Goal: Task Accomplishment & Management: Manage account settings

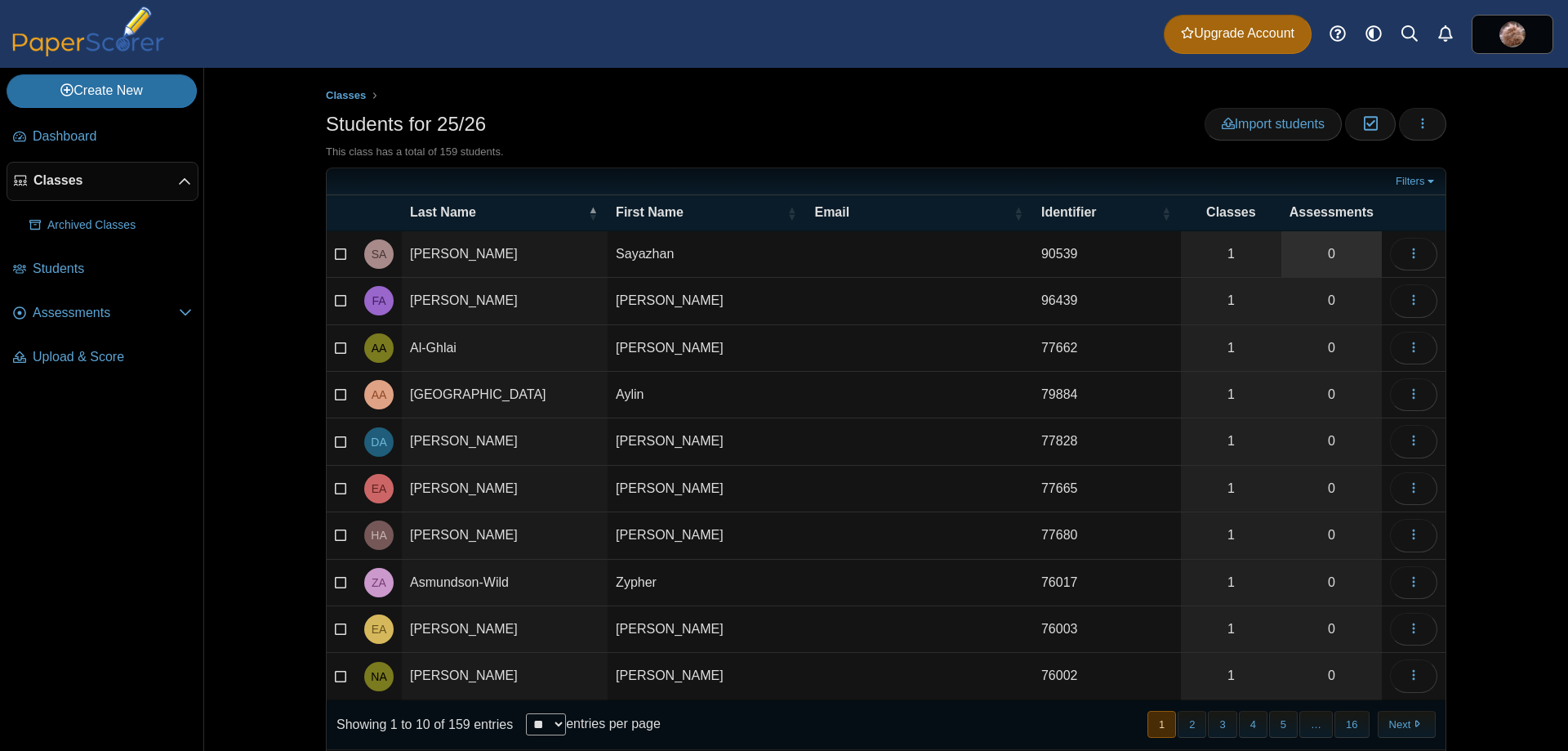
click at [1343, 253] on link "0" at bounding box center [1331, 254] width 100 height 46
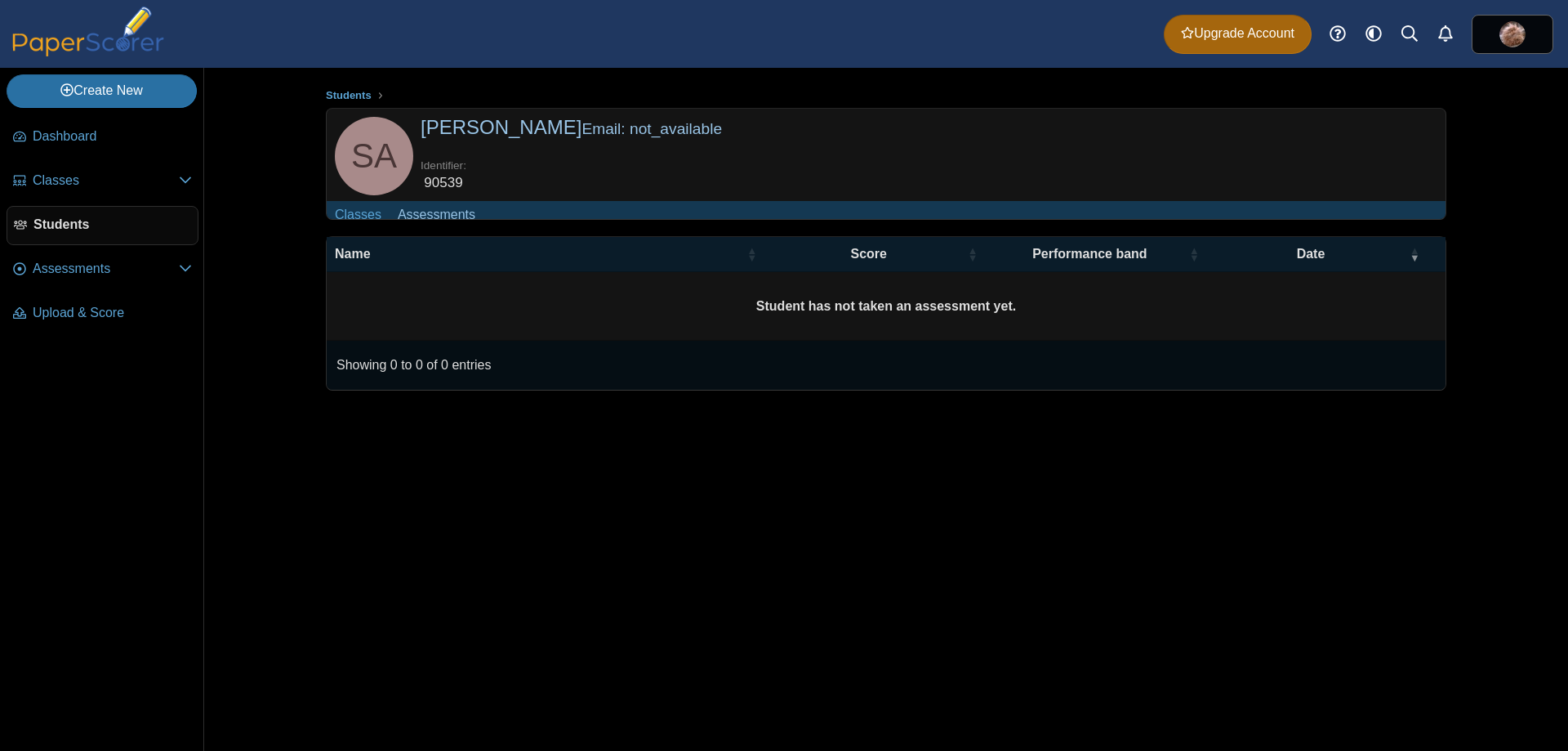
click at [252, 185] on div "Students SA" at bounding box center [885, 410] width 1364 height 683
click at [386, 295] on td "Student has not taken an assessment yet." at bounding box center [885, 306] width 1118 height 68
click at [426, 223] on link "Assessments" at bounding box center [436, 216] width 94 height 30
drag, startPoint x: 269, startPoint y: 249, endPoint x: 136, endPoint y: 273, distance: 135.1
click at [265, 249] on div "Students SA" at bounding box center [885, 410] width 1364 height 683
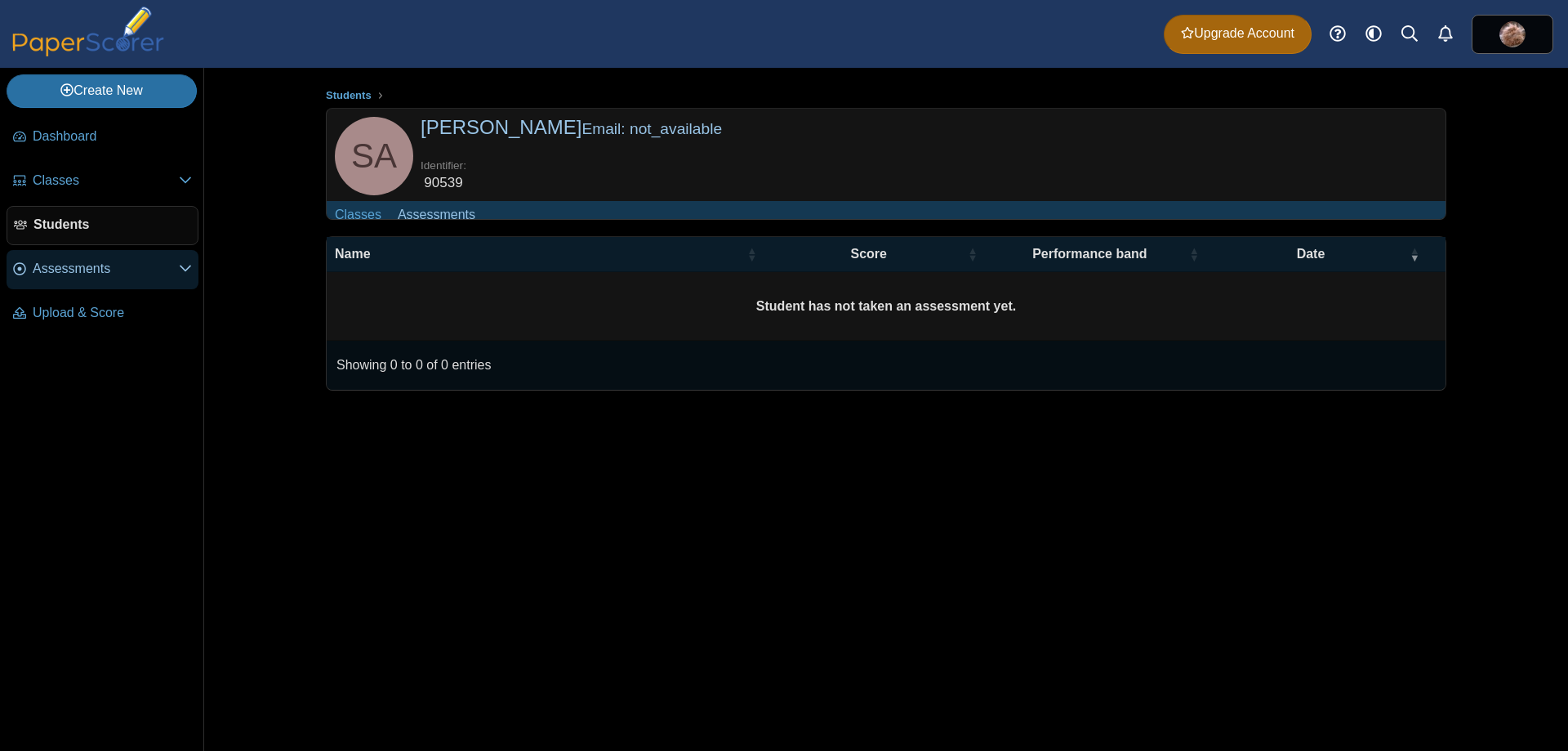
click at [83, 274] on span "Assessments" at bounding box center [105, 268] width 146 height 18
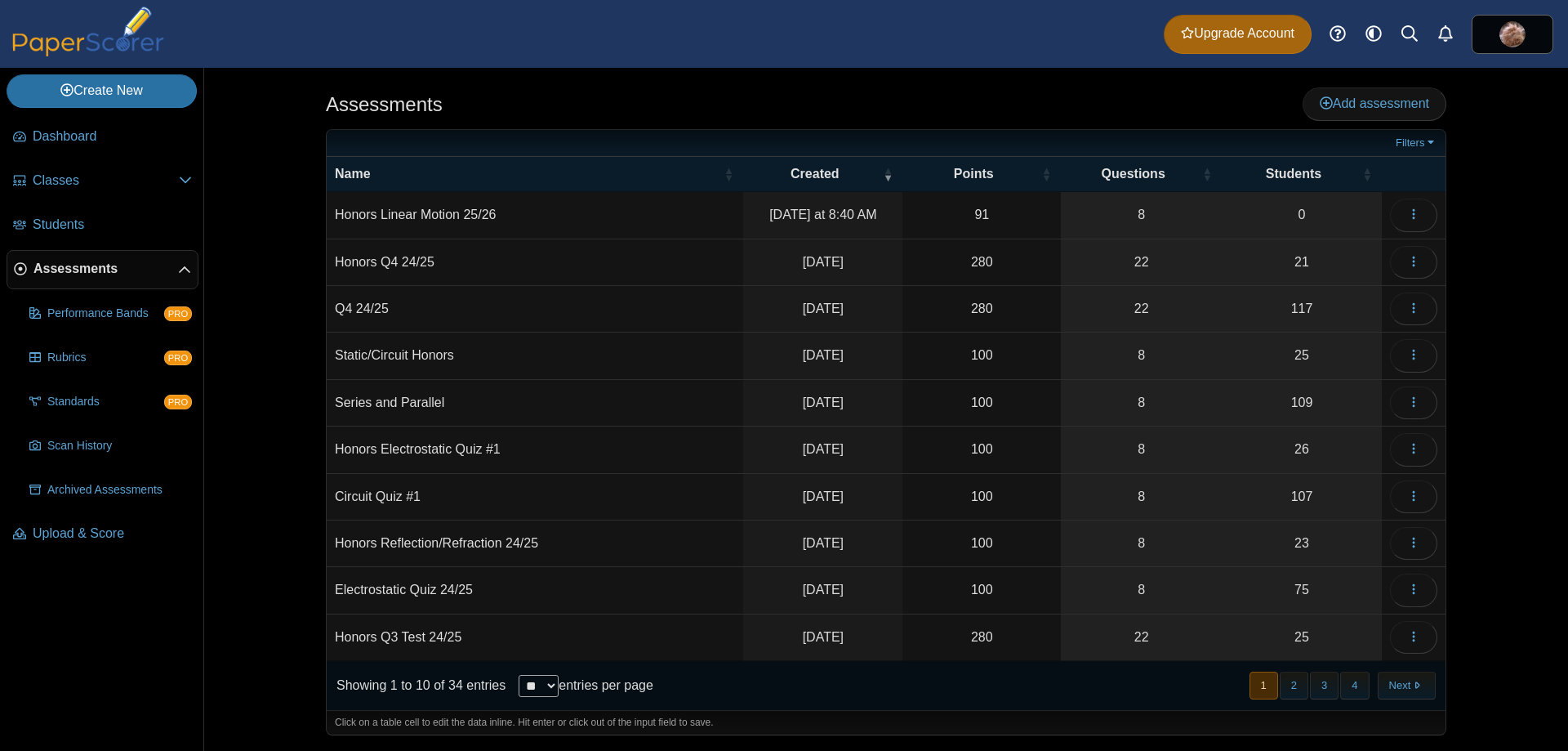
click at [424, 213] on td "Honors Linear Motion 25/26" at bounding box center [534, 216] width 416 height 47
click at [1435, 208] on button "button" at bounding box center [1413, 215] width 48 height 32
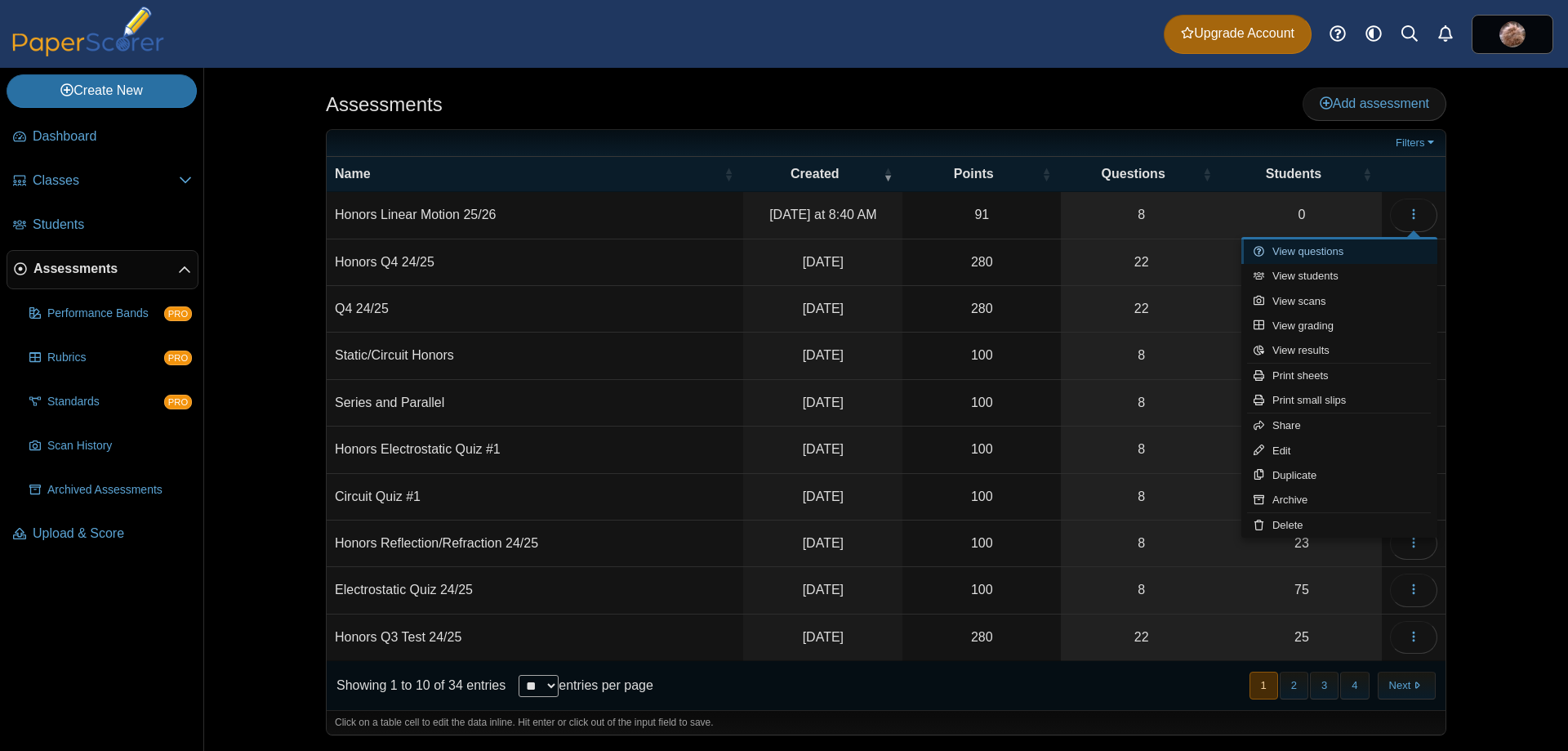
click at [1312, 254] on link "View questions" at bounding box center [1339, 251] width 196 height 24
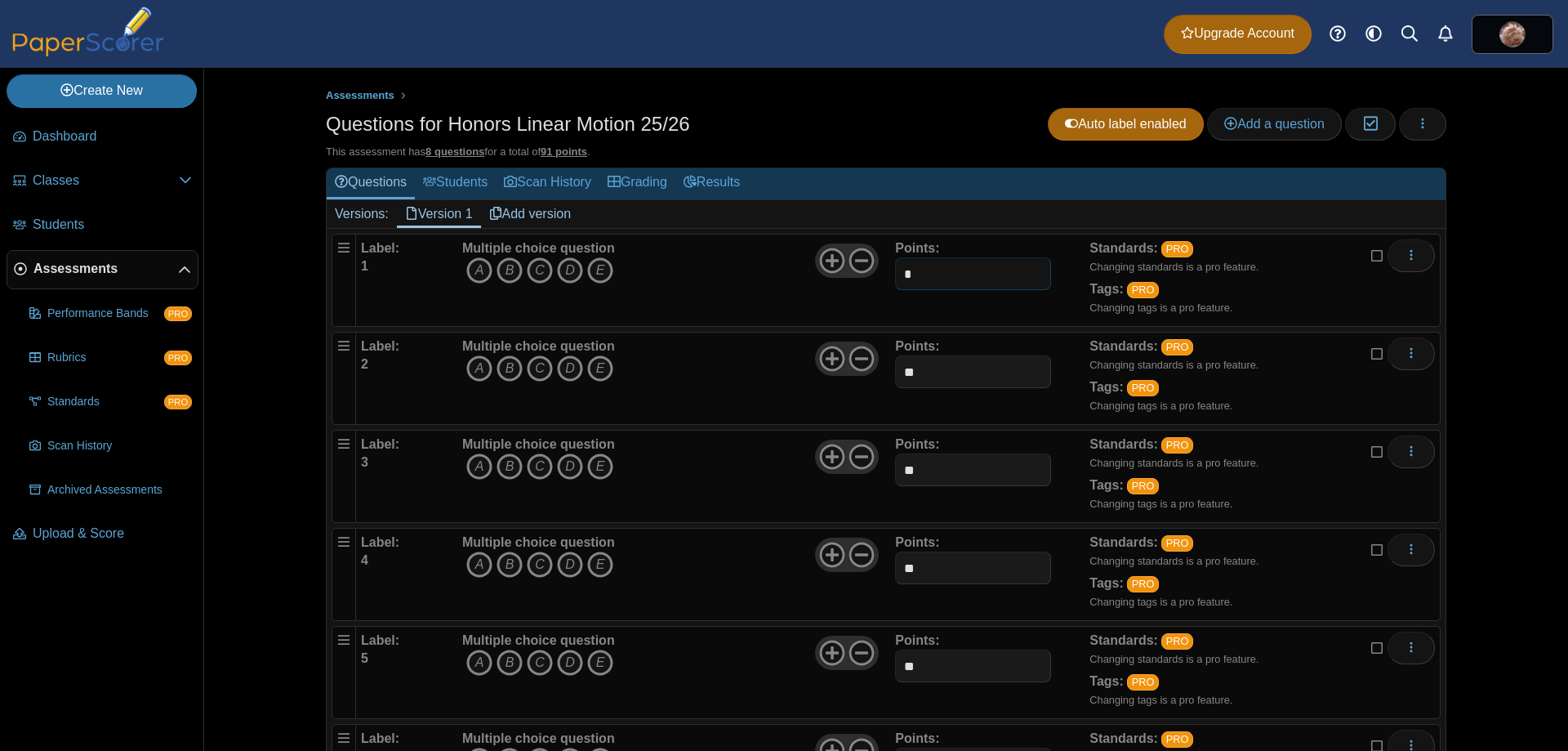
click at [932, 271] on input "*" at bounding box center [972, 273] width 155 height 32
type input "**"
click at [815, 128] on div "Questions for Honors Linear Motion 25/26 Auto label enabled Add a question Mode…" at bounding box center [885, 127] width 1120 height 37
click at [465, 183] on link "Students" at bounding box center [454, 183] width 81 height 30
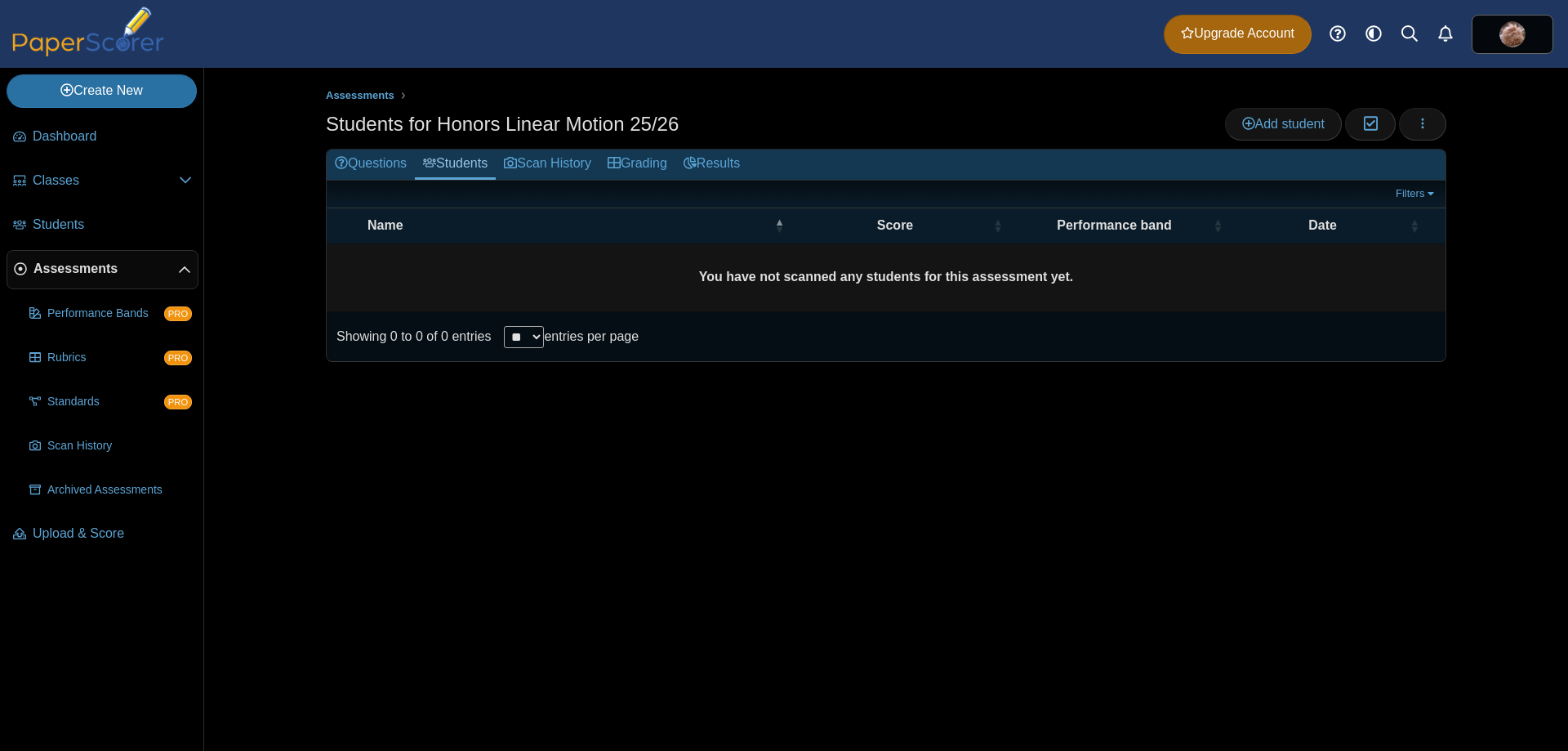
click at [901, 269] on b "You have not scanned any students for this assessment yet." at bounding box center [886, 276] width 374 height 14
drag, startPoint x: 801, startPoint y: 269, endPoint x: 1156, endPoint y: 102, distance: 392.3
click at [1052, 88] on ul "Assessments" at bounding box center [885, 96] width 1120 height 17
click at [1264, 123] on span "Add student" at bounding box center [1283, 124] width 83 height 14
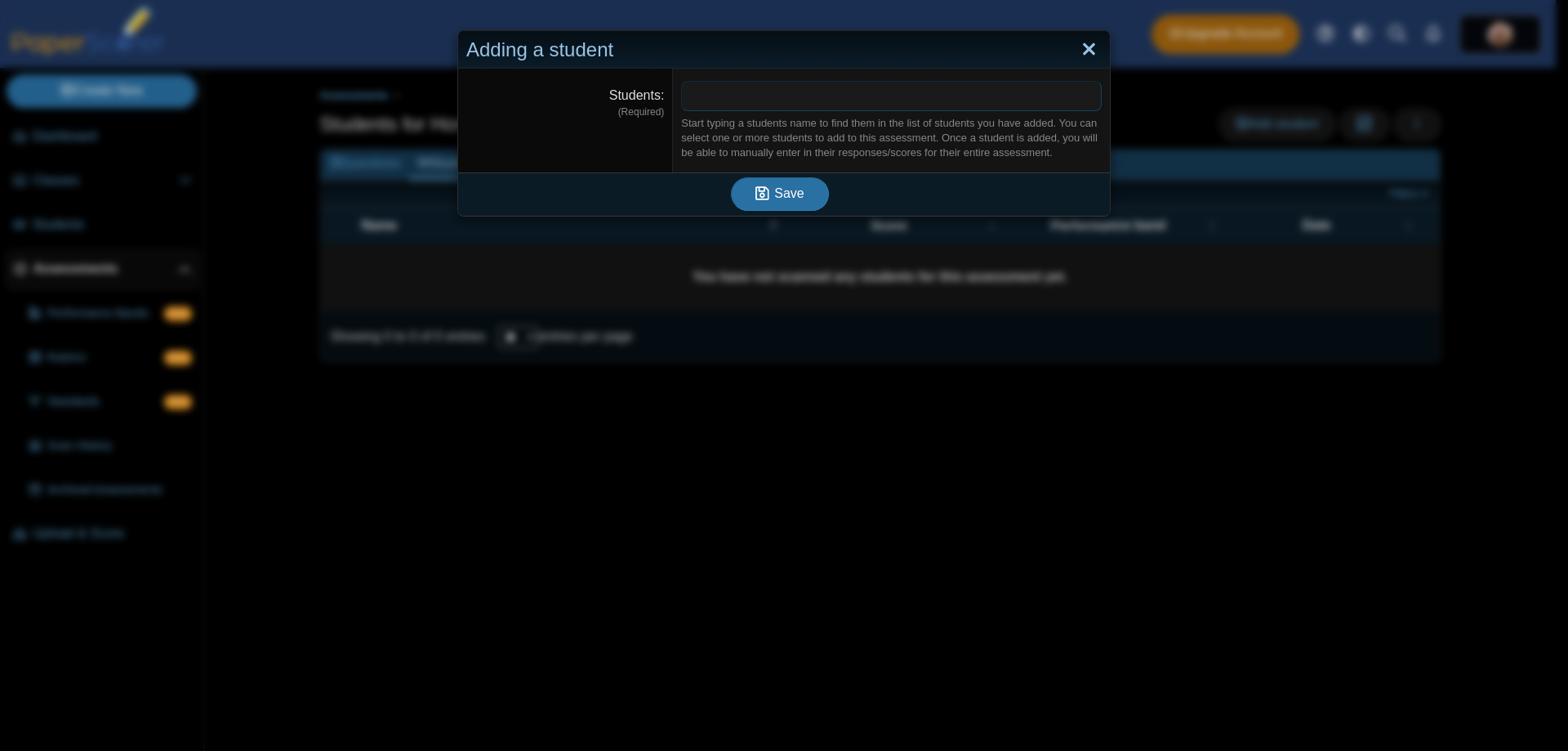
click at [1084, 44] on link "Close" at bounding box center [1089, 50] width 25 height 27
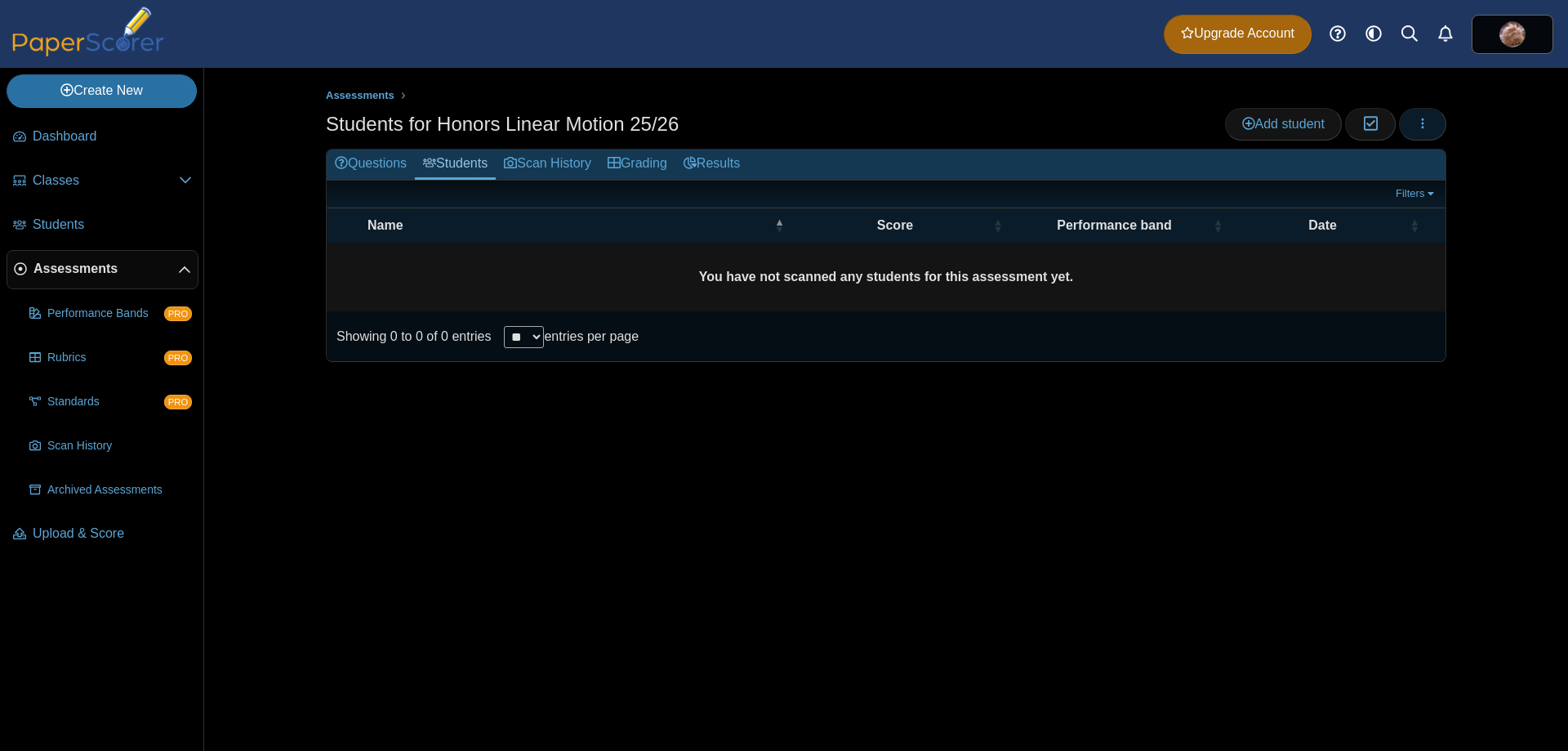
click at [1419, 127] on icon "button" at bounding box center [1422, 123] width 13 height 13
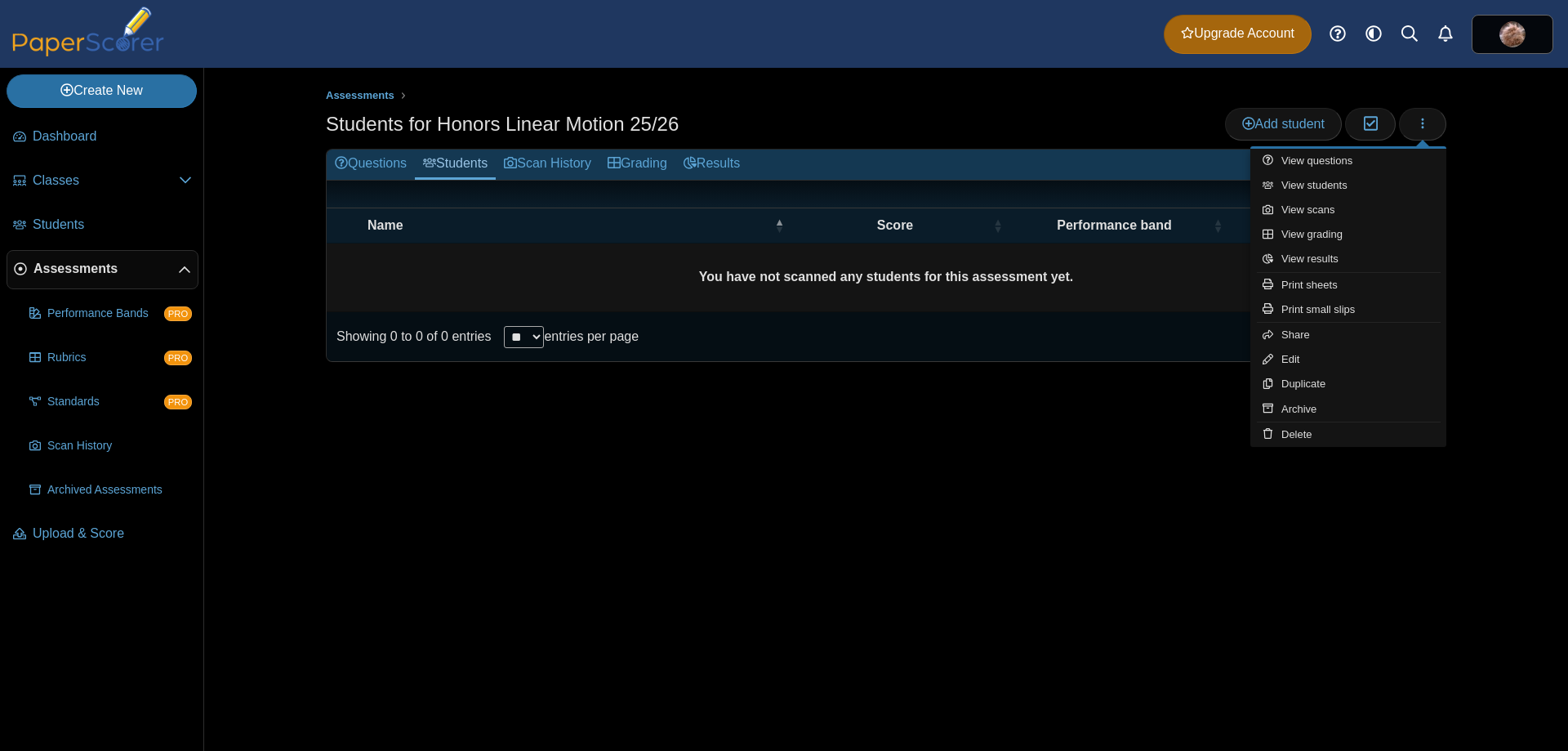
click at [866, 135] on div "Students for Honors Linear Motion 25/26 Add student Moderation 0" at bounding box center [885, 127] width 1120 height 37
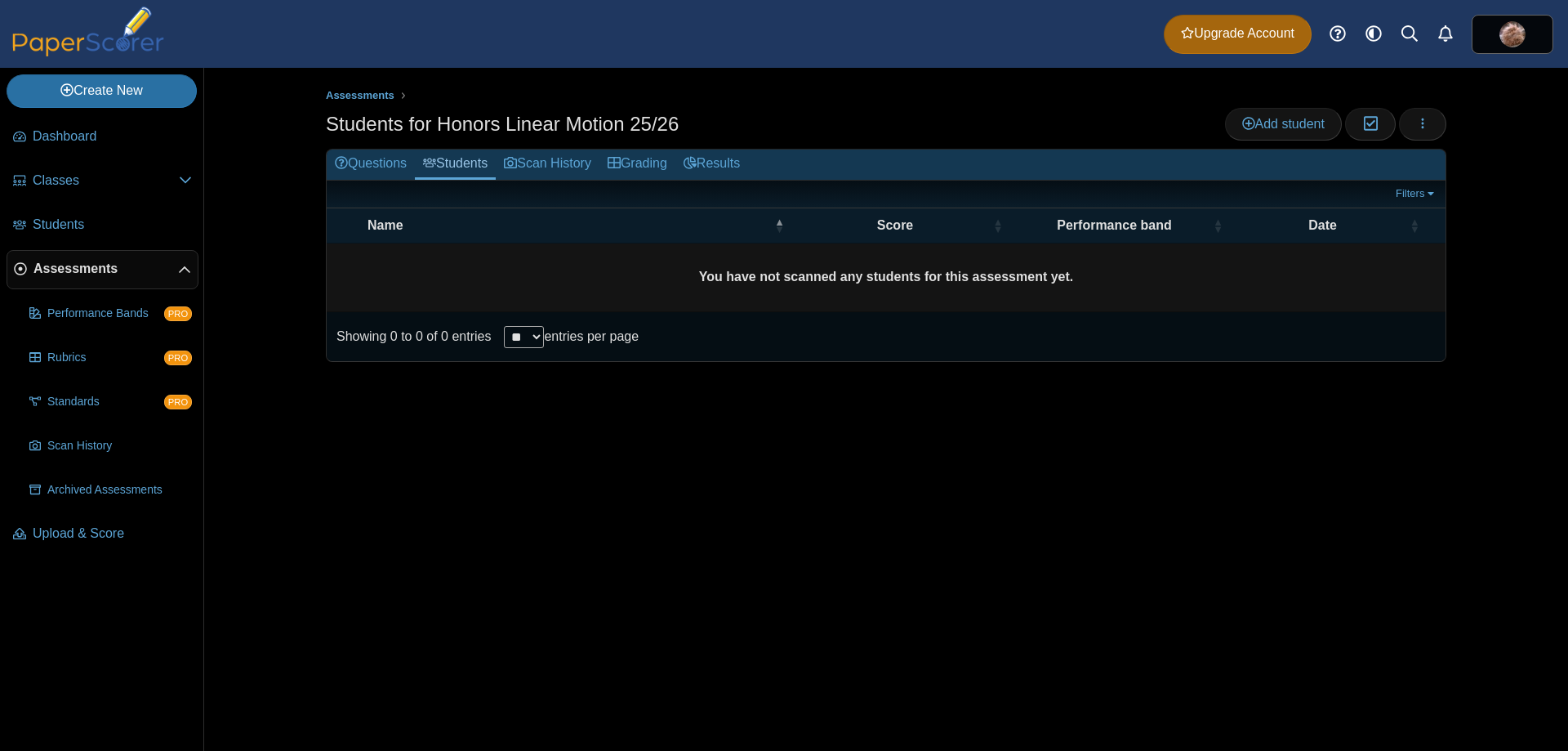
click at [837, 279] on b "You have not scanned any students for this assessment yet." at bounding box center [886, 276] width 374 height 14
click at [542, 158] on link "Scan History" at bounding box center [547, 164] width 103 height 30
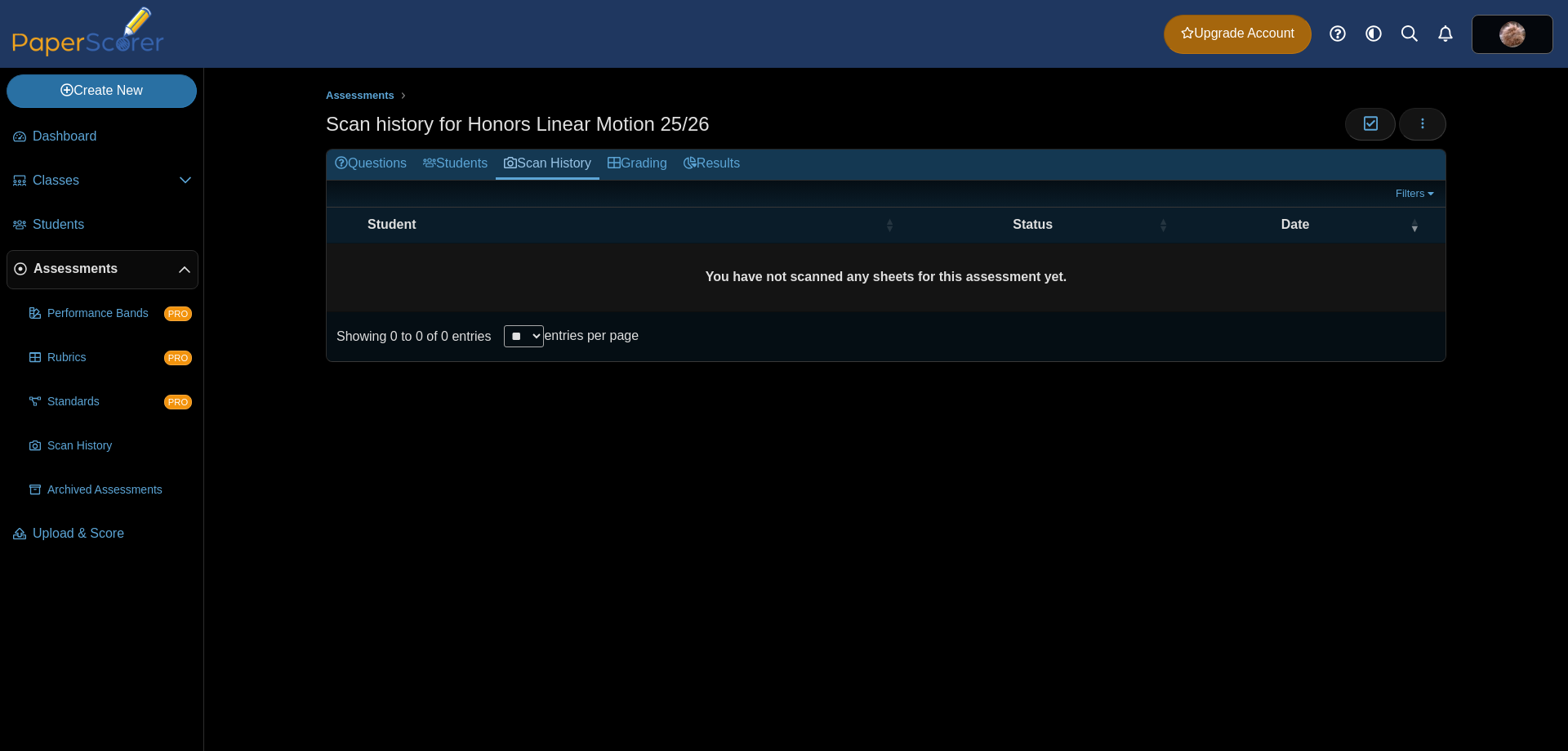
click at [455, 167] on link "Students" at bounding box center [454, 164] width 81 height 30
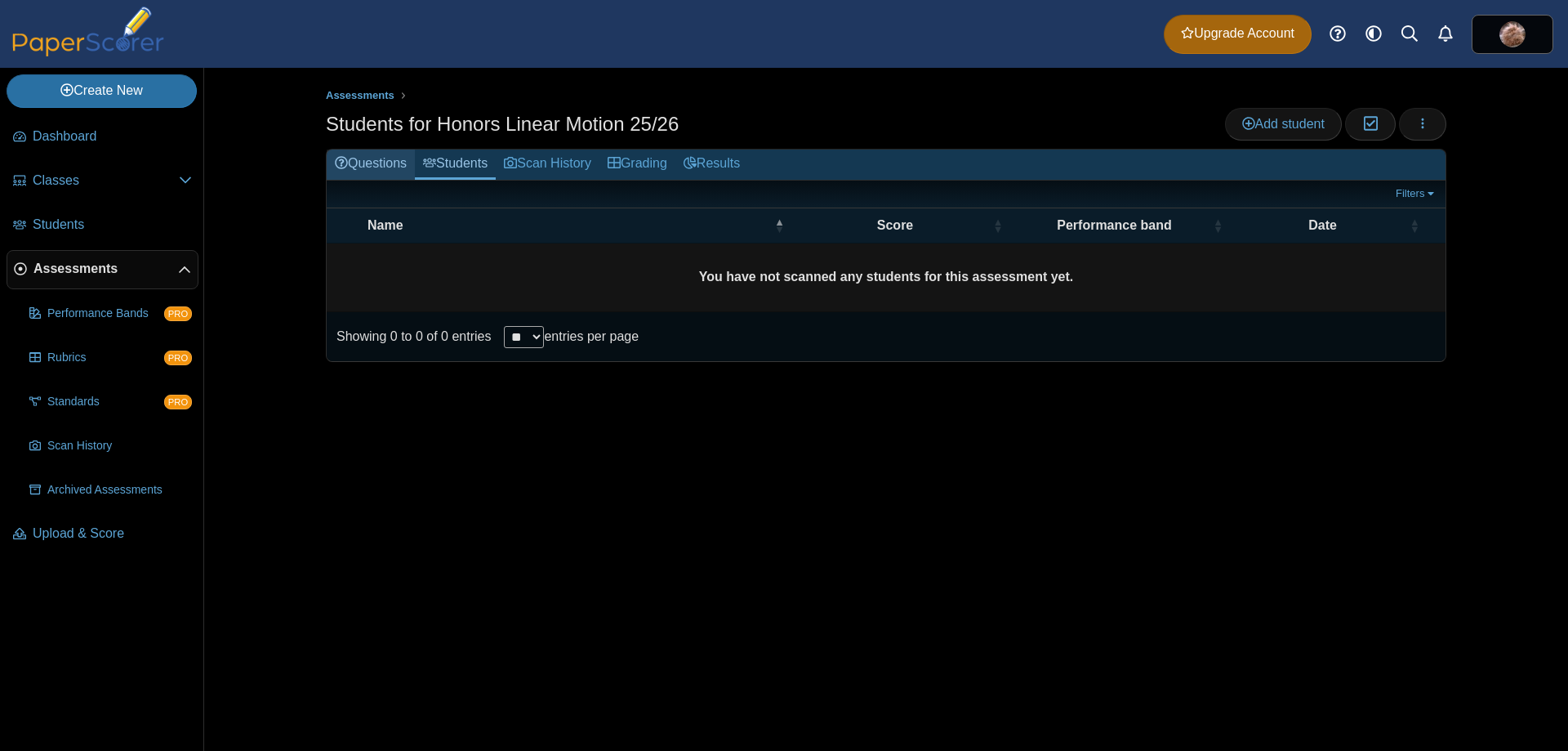
click at [389, 169] on link "Questions" at bounding box center [371, 164] width 88 height 30
